Goal: Find specific page/section: Find specific page/section

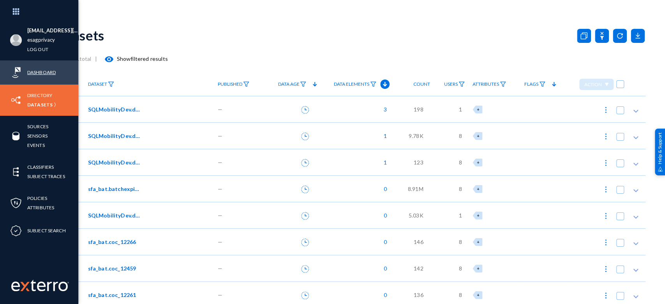
click at [38, 75] on link "Dashboard" at bounding box center [41, 72] width 28 height 9
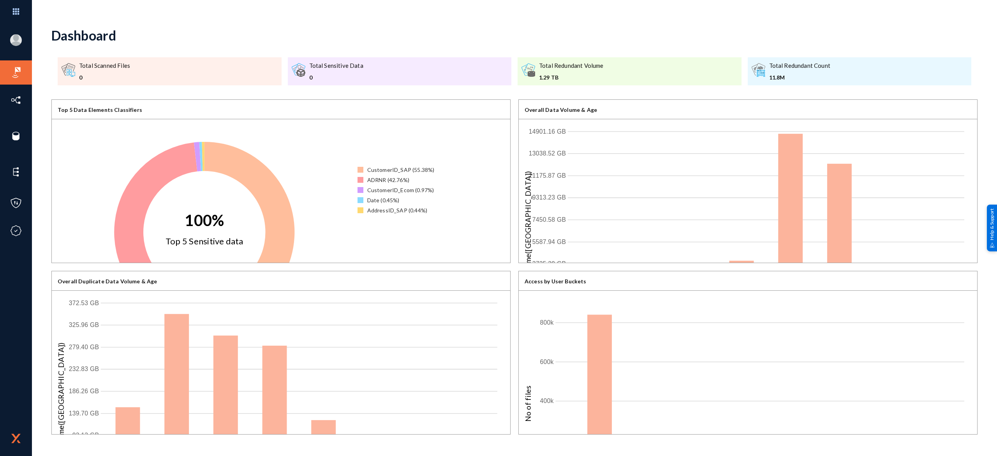
drag, startPoint x: 658, startPoint y: 2, endPoint x: 529, endPoint y: 41, distance: 135.2
click at [529, 41] on div "Dashboard" at bounding box center [514, 35] width 926 height 32
